Goal: Complete application form

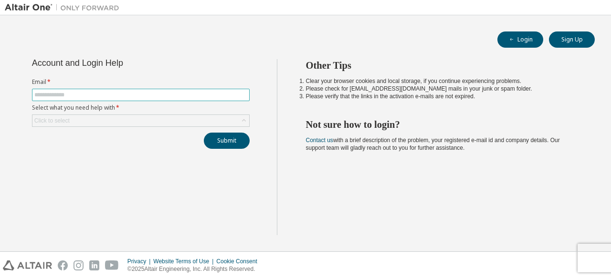
click at [62, 94] on input "text" at bounding box center [140, 95] width 213 height 8
type input "**********"
click at [214, 117] on div "Click to select" at bounding box center [140, 120] width 217 height 11
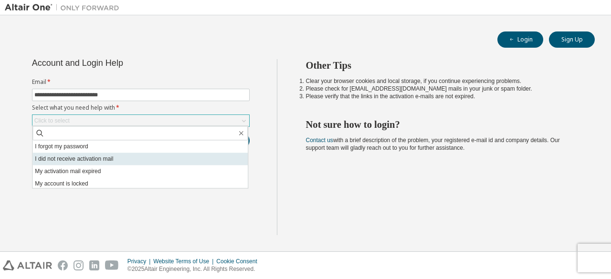
click at [136, 160] on li "I did not receive activation mail" at bounding box center [139, 159] width 215 height 12
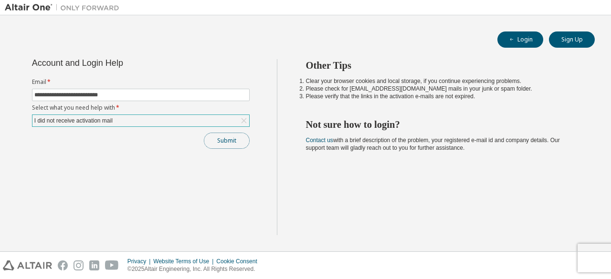
click at [222, 138] on button "Submit" at bounding box center [227, 141] width 46 height 16
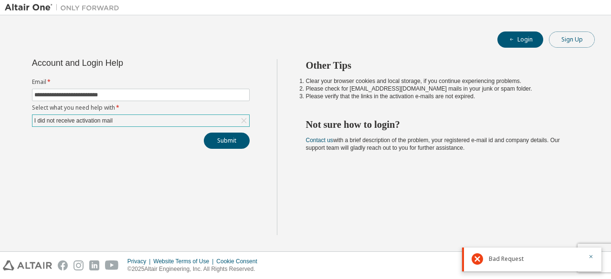
click at [567, 47] on button "Sign Up" at bounding box center [572, 40] width 46 height 16
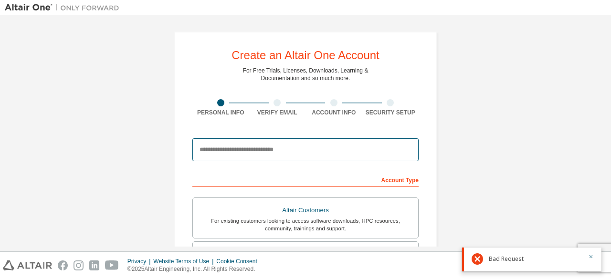
click at [247, 151] on input "email" at bounding box center [305, 150] width 226 height 23
type input "**********"
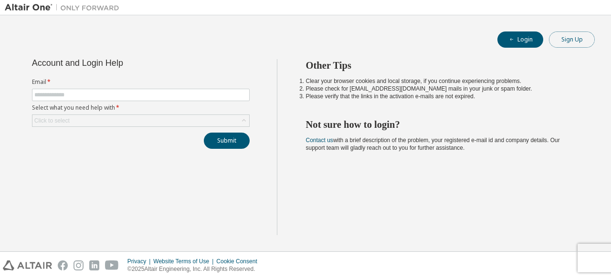
click at [584, 35] on button "Sign Up" at bounding box center [572, 40] width 46 height 16
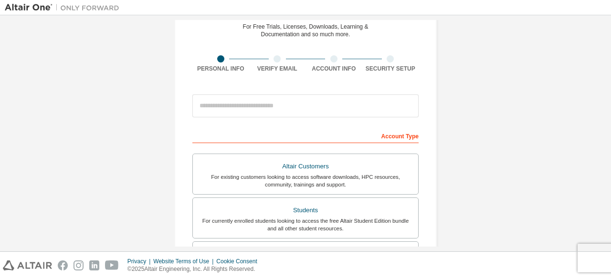
scroll to position [46, 0]
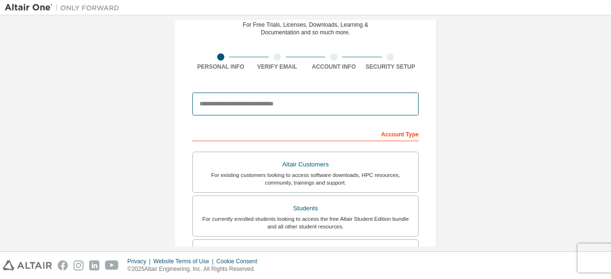
click at [313, 104] on input "email" at bounding box center [305, 104] width 226 height 23
type input "**********"
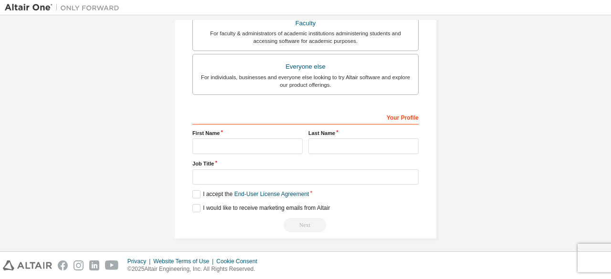
scroll to position [276, 0]
click at [207, 138] on input "text" at bounding box center [247, 146] width 110 height 16
type input "*"
type input "*****"
click at [329, 143] on input "text" at bounding box center [364, 146] width 110 height 16
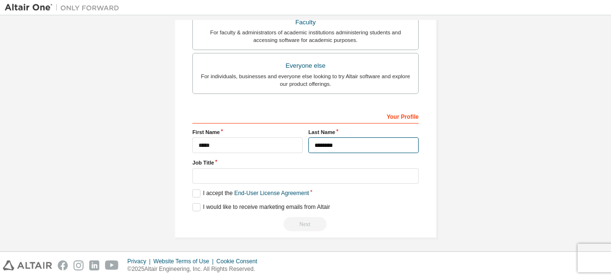
type input "********"
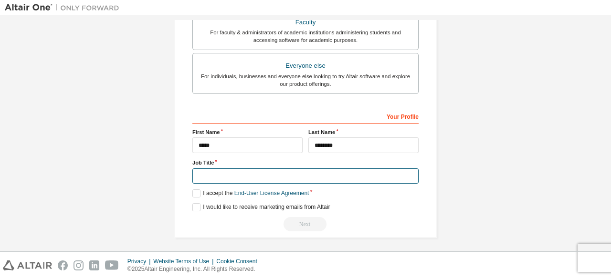
click at [195, 170] on input "text" at bounding box center [305, 177] width 226 height 16
type input "*********"
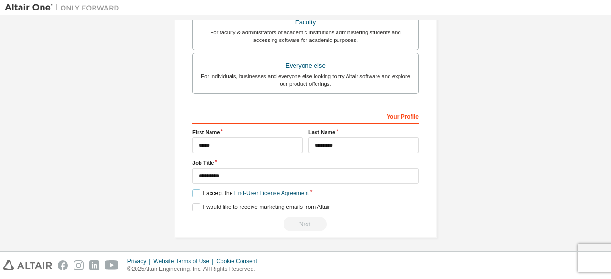
click at [195, 191] on label "I accept the End-User License Agreement" at bounding box center [250, 194] width 117 height 8
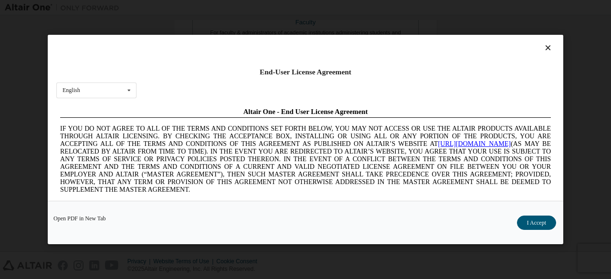
scroll to position [0, 0]
click at [545, 45] on icon at bounding box center [549, 47] width 10 height 9
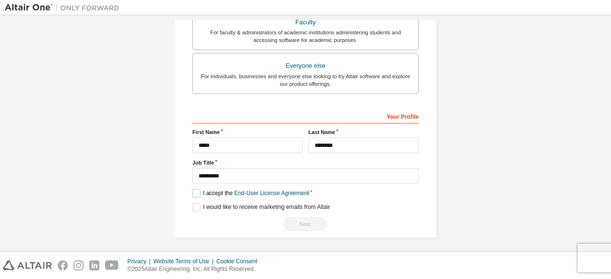
click at [193, 193] on label "I accept the End-User License Agreement" at bounding box center [250, 194] width 117 height 8
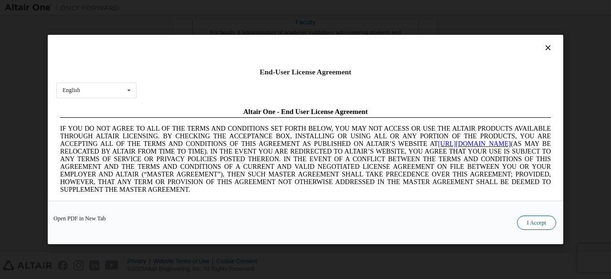
click at [546, 223] on button "I Accept" at bounding box center [536, 223] width 39 height 14
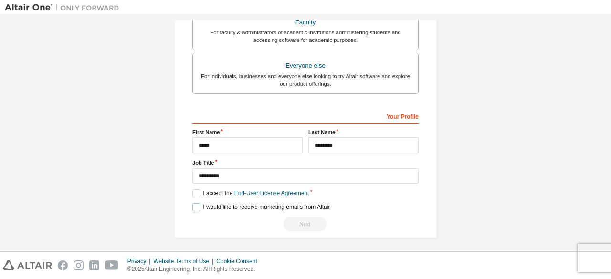
click at [195, 205] on label "I would like to receive marketing emails from Altair" at bounding box center [261, 207] width 138 height 8
drag, startPoint x: 301, startPoint y: 218, endPoint x: 284, endPoint y: 218, distance: 16.7
click at [284, 218] on div "Next" at bounding box center [305, 224] width 226 height 14
click at [406, 114] on div "Your Profile" at bounding box center [305, 115] width 226 height 15
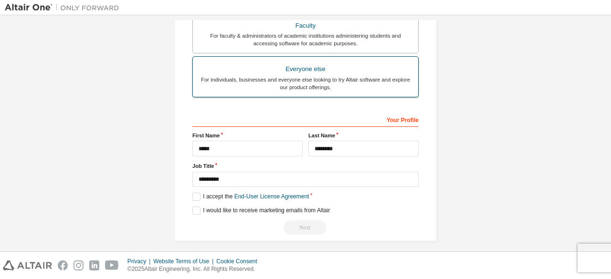
scroll to position [276, 0]
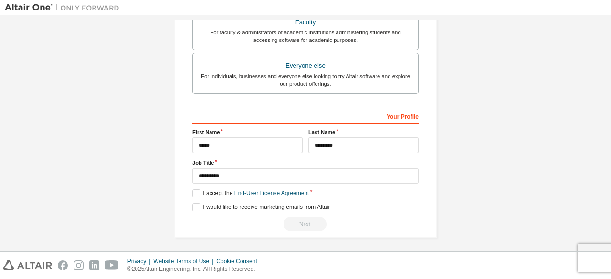
click at [299, 221] on div "Next" at bounding box center [305, 224] width 226 height 14
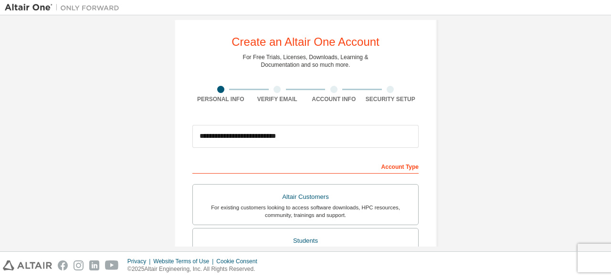
scroll to position [0, 0]
